Goal: Information Seeking & Learning: Learn about a topic

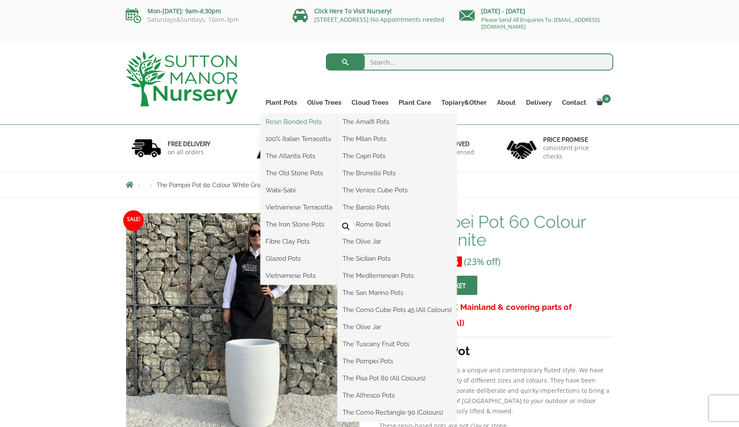
click at [278, 121] on link "Resin Bonded Pots" at bounding box center [299, 122] width 77 height 13
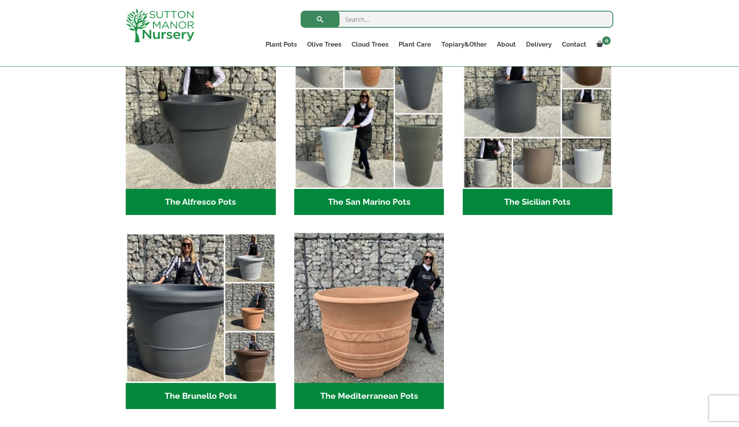
scroll to position [1033, 0]
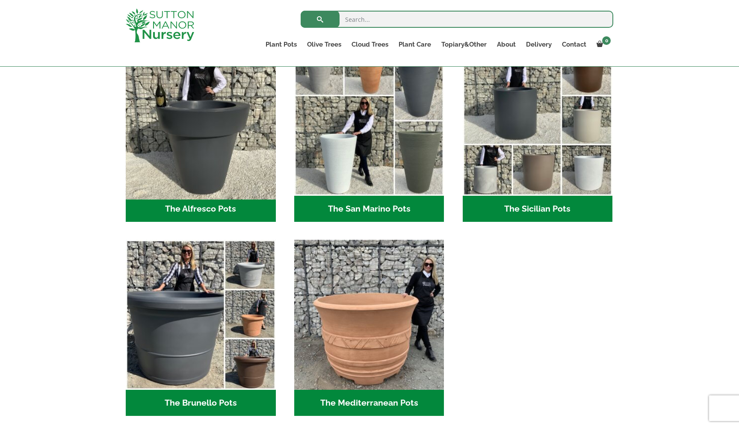
click at [206, 166] on img "Visit product category The Alfresco Pots" at bounding box center [200, 120] width 157 height 157
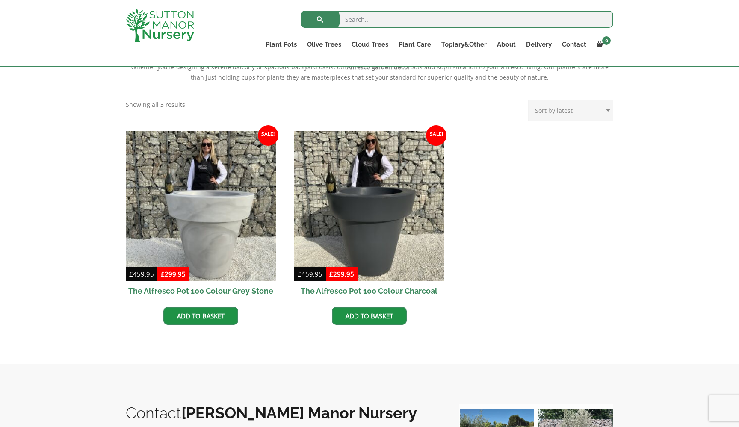
scroll to position [319, 0]
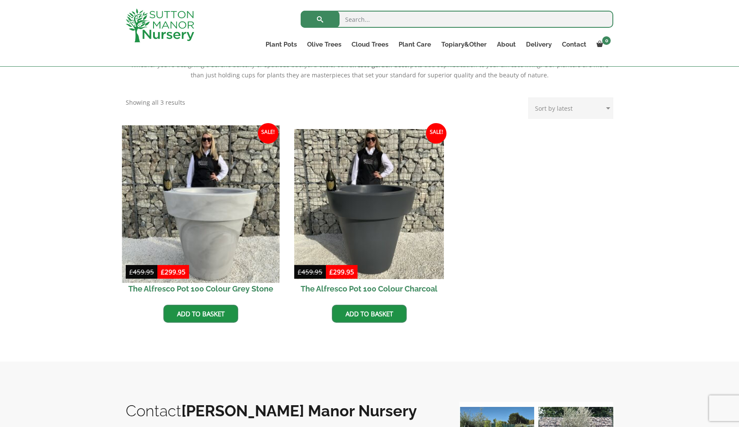
click at [202, 230] on img at bounding box center [200, 203] width 157 height 157
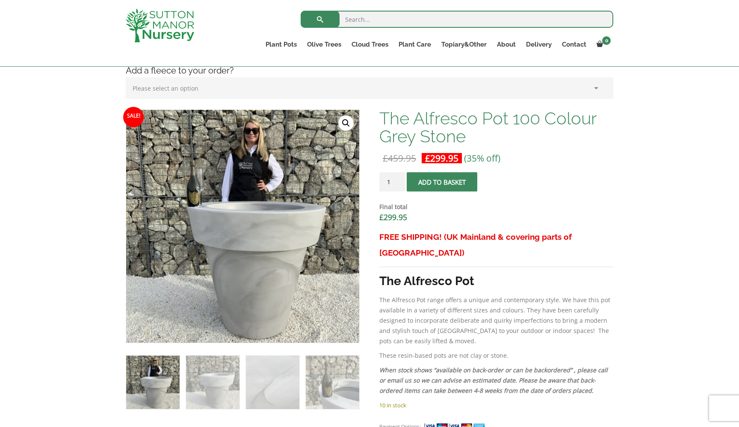
scroll to position [219, 0]
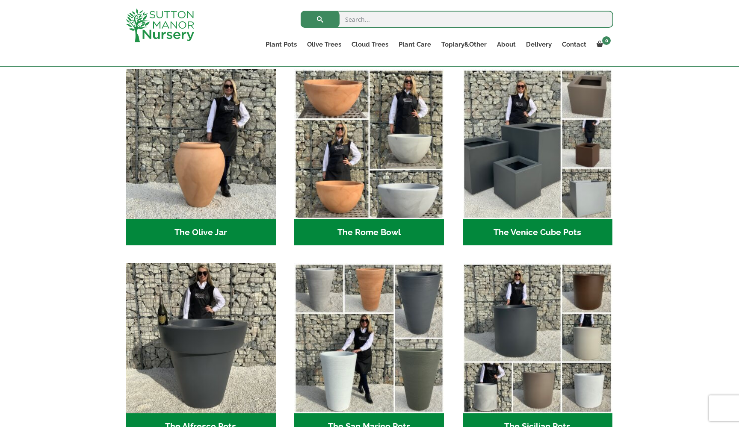
scroll to position [811, 0]
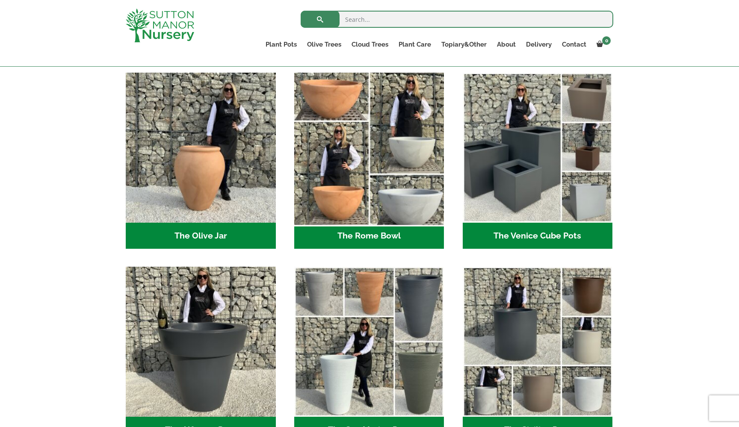
click at [358, 143] on img "Visit product category The Rome Bowl" at bounding box center [369, 147] width 157 height 157
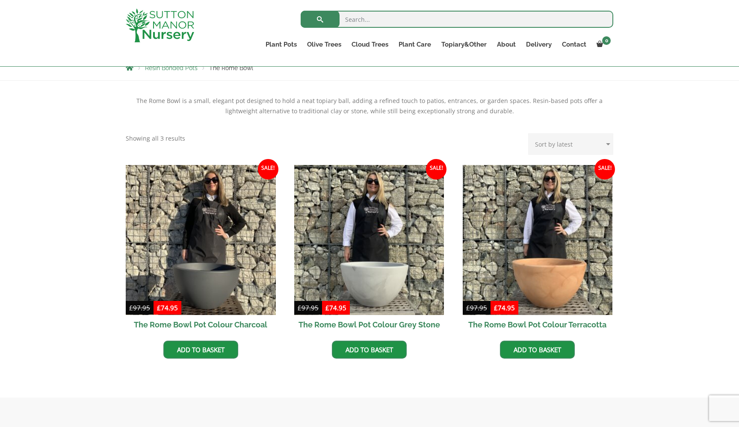
scroll to position [157, 0]
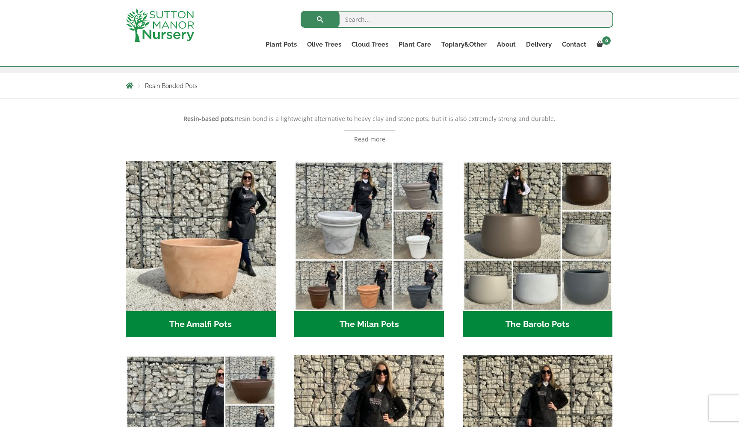
scroll to position [144, 0]
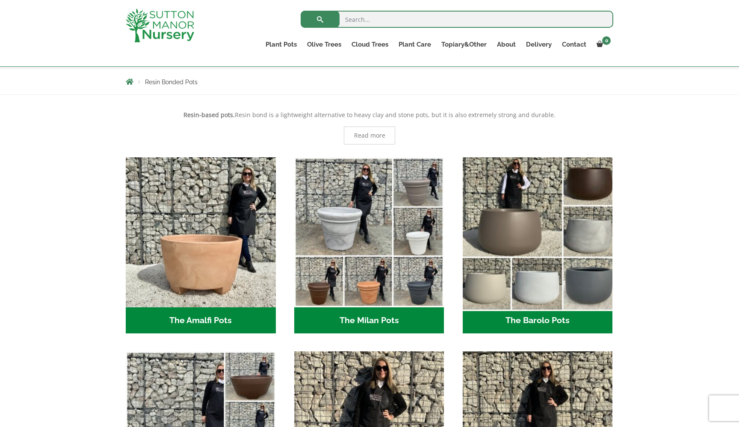
click at [518, 225] on img "Visit product category The Barolo Pots" at bounding box center [537, 232] width 157 height 157
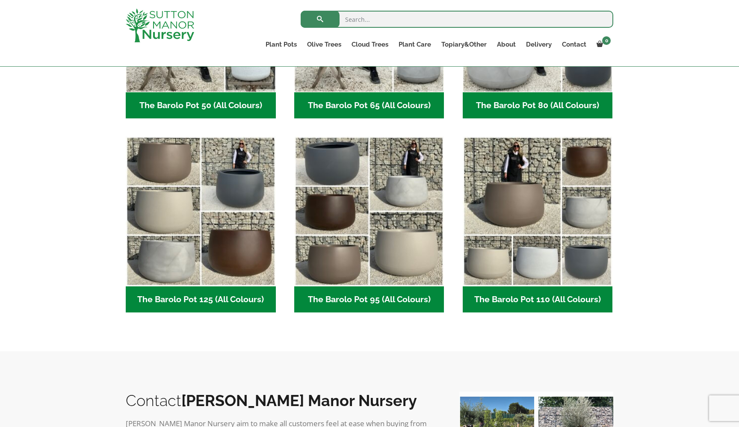
scroll to position [363, 0]
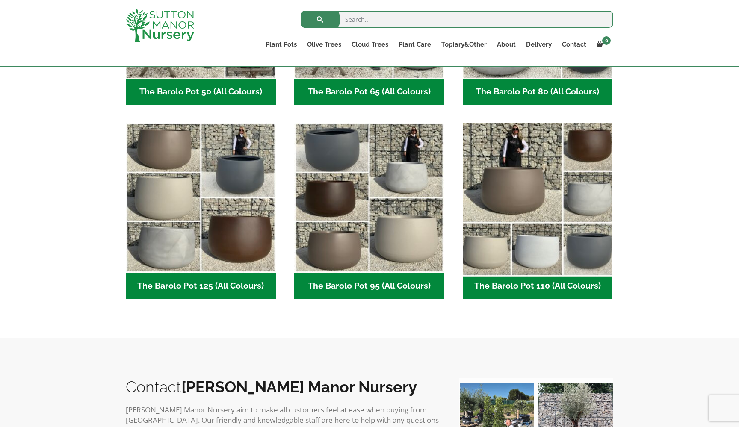
click at [533, 206] on img "Visit product category The Barolo Pot 110 (All Colours)" at bounding box center [537, 197] width 157 height 157
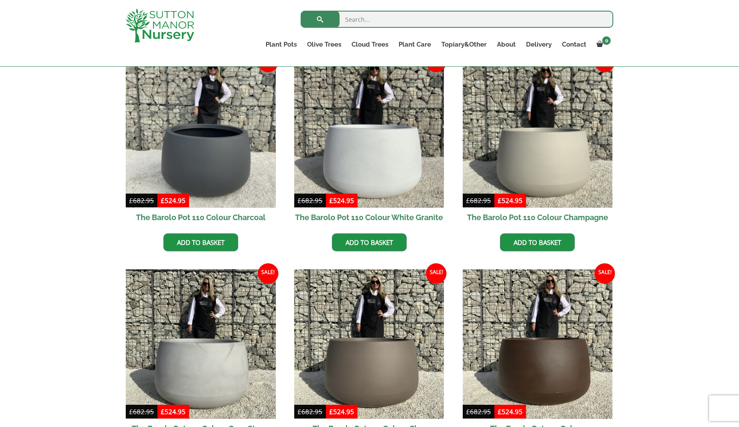
scroll to position [199, 0]
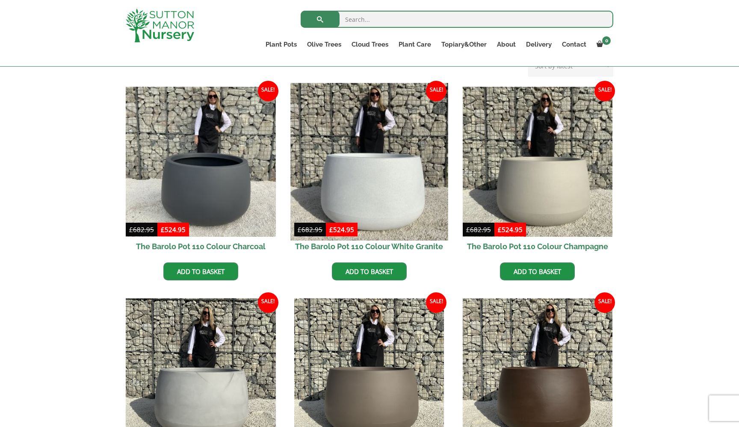
click at [377, 189] on img at bounding box center [369, 161] width 157 height 157
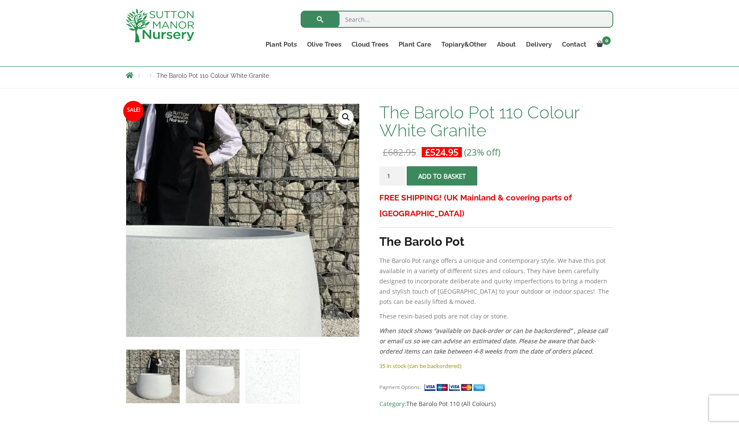
scroll to position [95, 0]
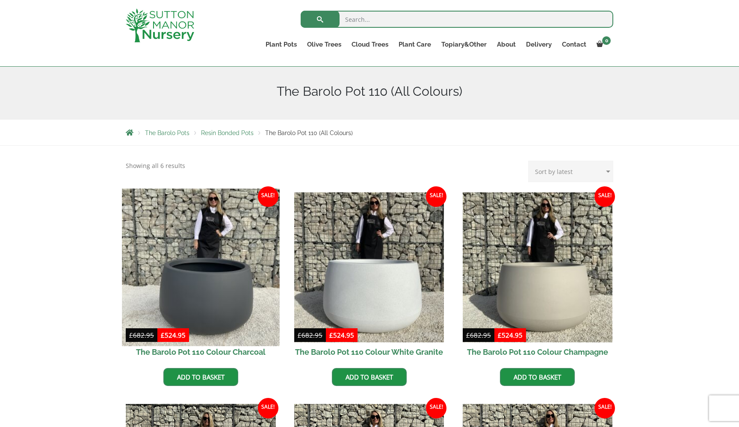
scroll to position [66, 0]
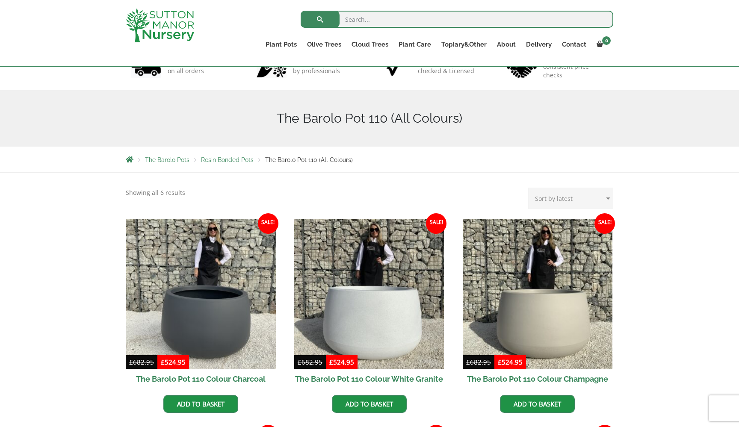
click at [172, 158] on span "The Barolo Pots" at bounding box center [167, 160] width 45 height 7
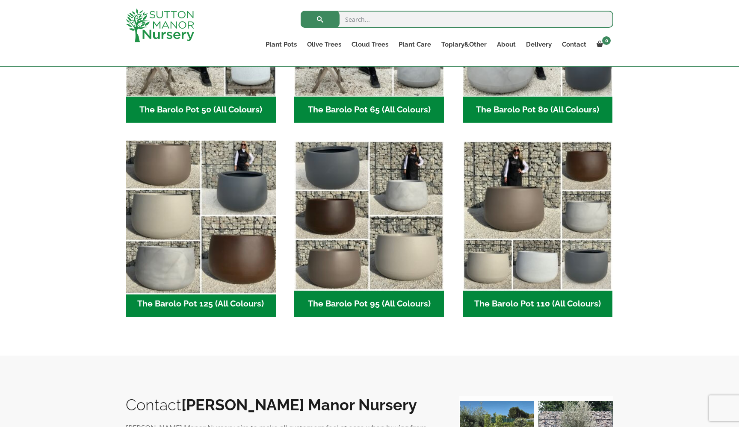
scroll to position [350, 0]
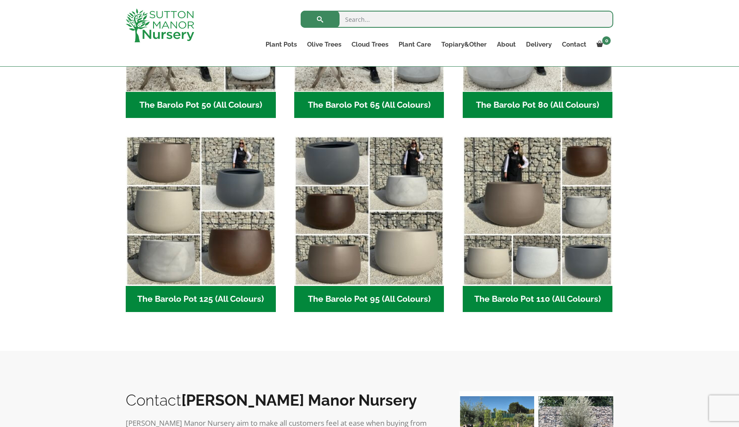
click at [536, 301] on h2 "The Barolo Pot 110 (All Colours) (6)" at bounding box center [538, 299] width 150 height 27
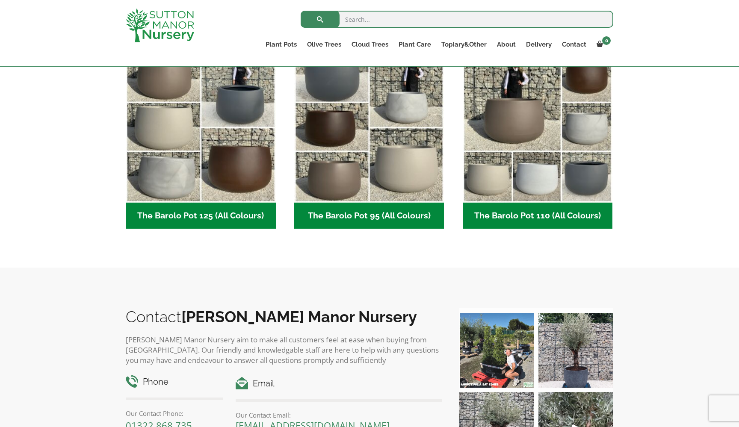
scroll to position [246, 0]
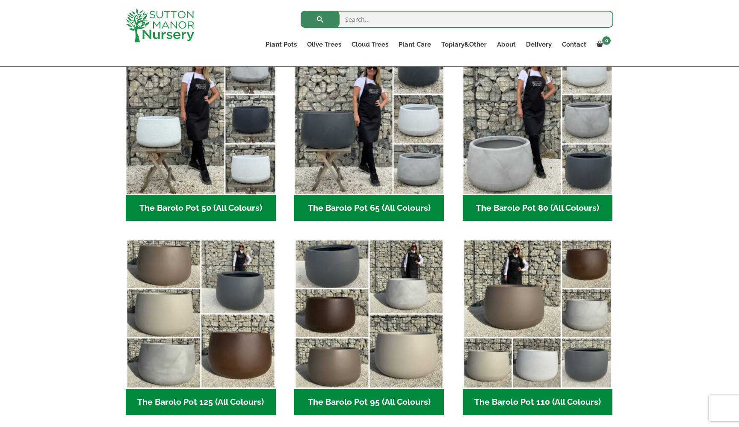
click at [363, 19] on input "search" at bounding box center [457, 19] width 313 height 17
type input "capri 110"
click at [320, 19] on button "submit" at bounding box center [320, 19] width 39 height 17
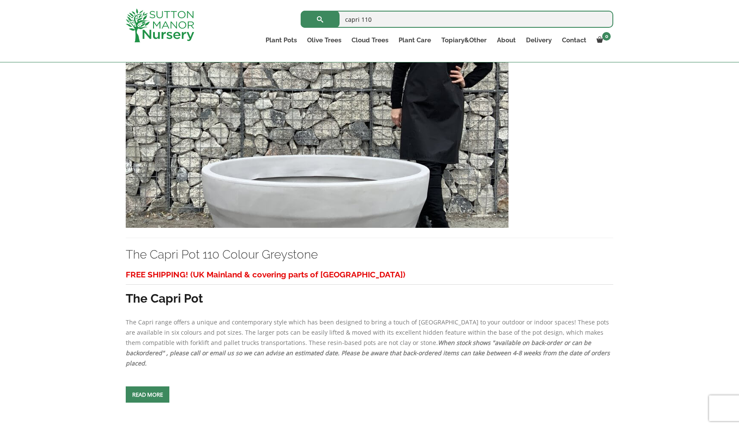
scroll to position [1762, 0]
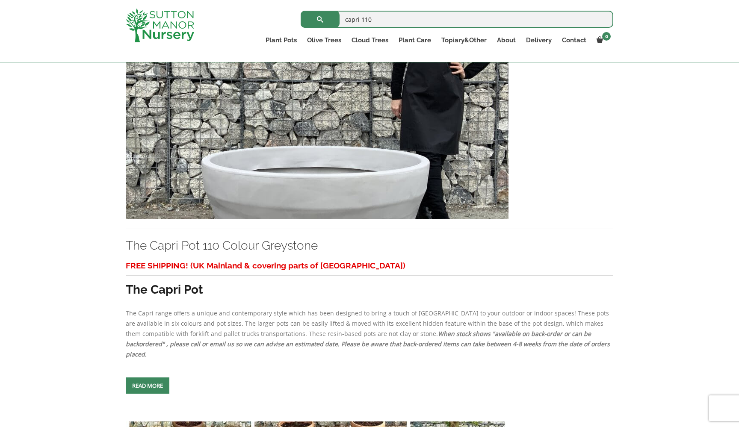
click at [311, 219] on img at bounding box center [317, 127] width 383 height 184
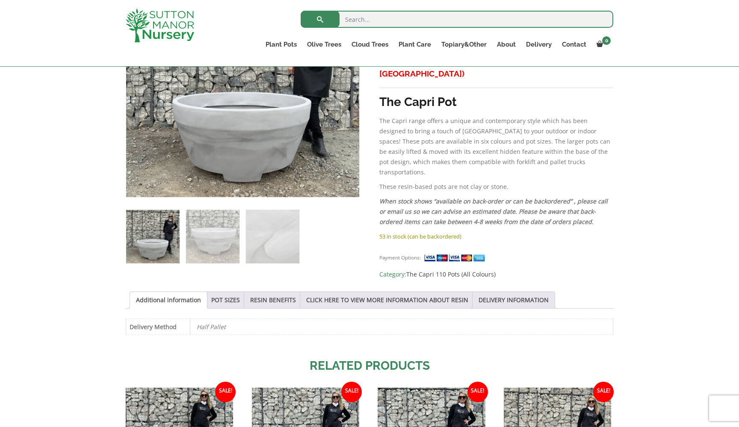
scroll to position [229, 0]
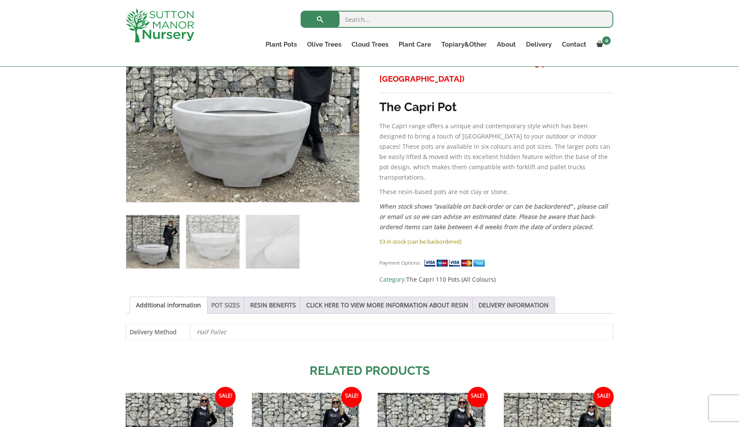
click at [239, 302] on link "POT SIZES" at bounding box center [225, 305] width 29 height 16
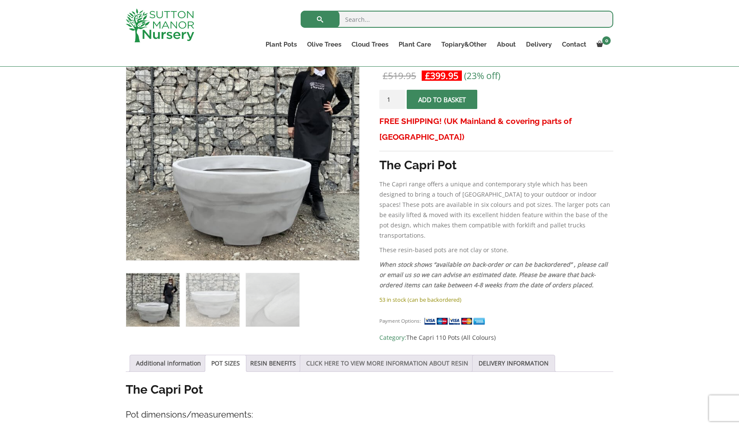
scroll to position [148, 0]
